Goal: Navigation & Orientation: Find specific page/section

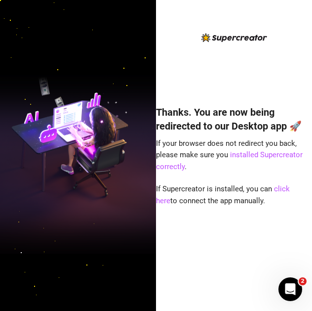
click at [244, 127] on h4 "Thanks. You are now being redirected to our Desktop app 🚀" at bounding box center [234, 119] width 156 height 28
click at [288, 187] on link "click here" at bounding box center [223, 194] width 134 height 21
